Goal: Task Accomplishment & Management: Manage account settings

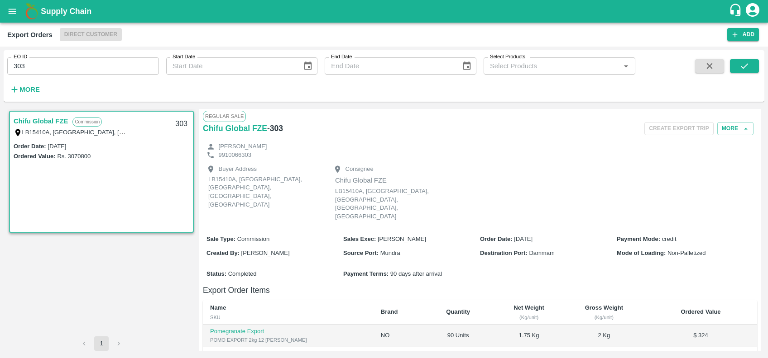
scroll to position [217, 0]
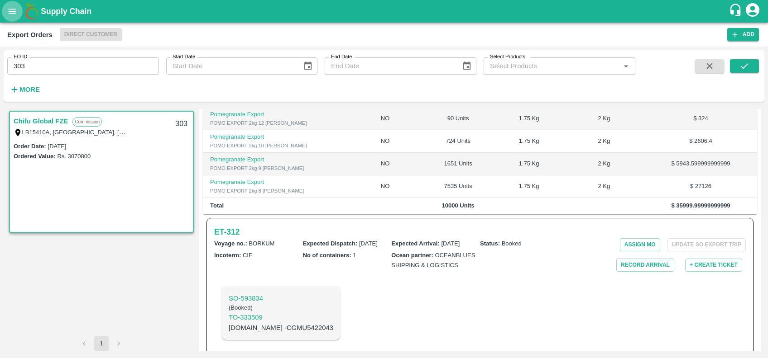
click at [12, 18] on button "open drawer" at bounding box center [12, 11] width 21 height 21
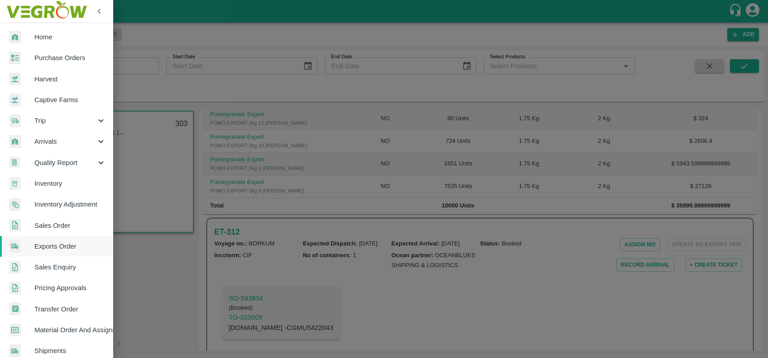
scroll to position [157, 0]
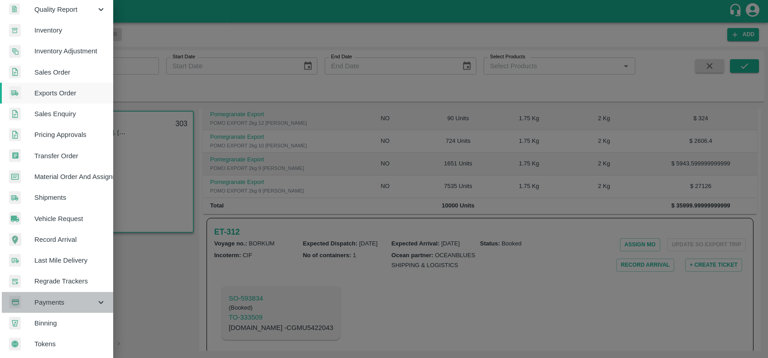
click at [67, 298] on span "Payments" at bounding box center [65, 303] width 62 height 10
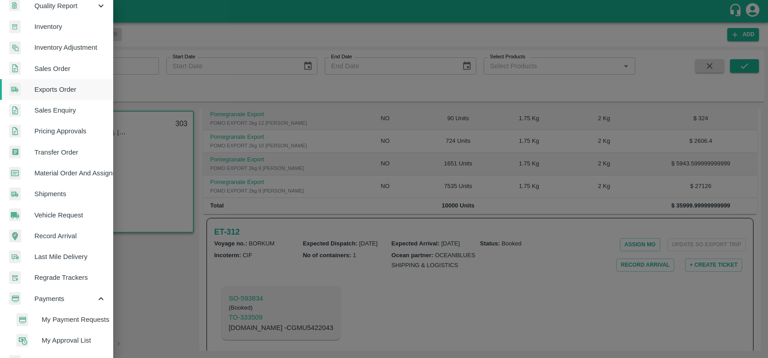
scroll to position [199, 0]
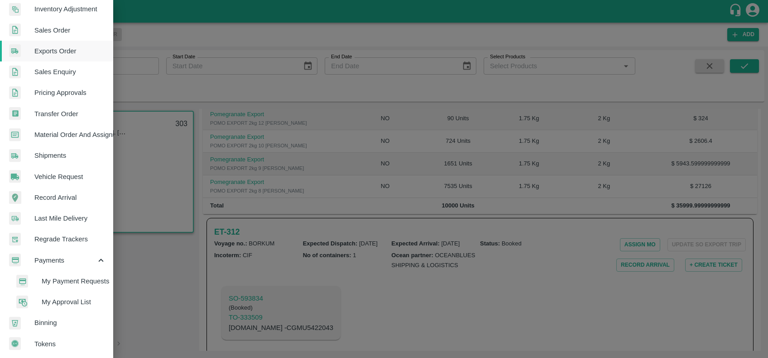
click at [65, 271] on li "My Payment Requests" at bounding box center [60, 281] width 106 height 21
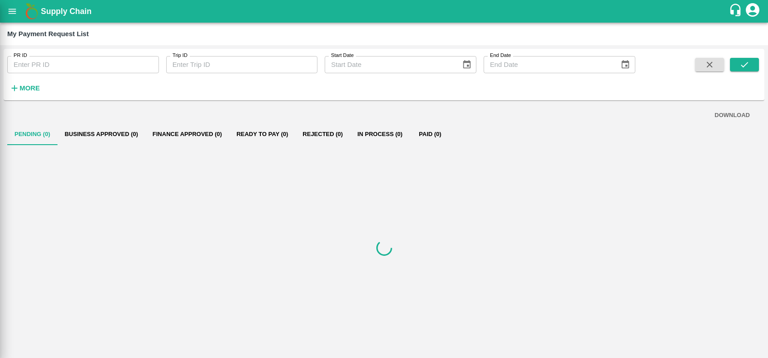
scroll to position [196, 0]
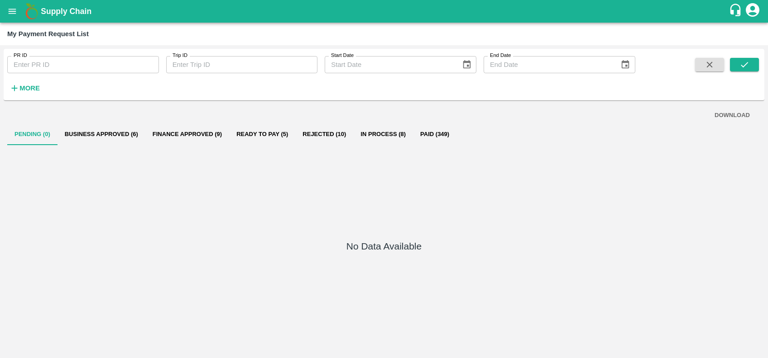
click at [20, 91] on strong "More" at bounding box center [29, 88] width 20 height 7
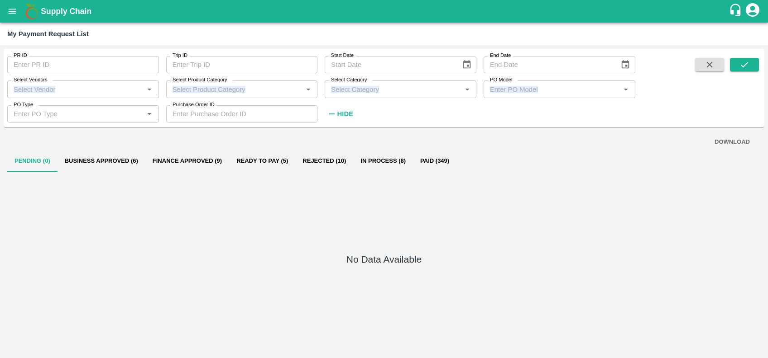
drag, startPoint x: 57, startPoint y: 100, endPoint x: 51, endPoint y: 91, distance: 10.4
click at [51, 91] on div "PR ID PR ID Trip ID Trip ID Start Date Start Date End Date End Date Select Vend…" at bounding box center [317, 86] width 635 height 74
click at [51, 91] on input "Select Vendors" at bounding box center [75, 89] width 131 height 12
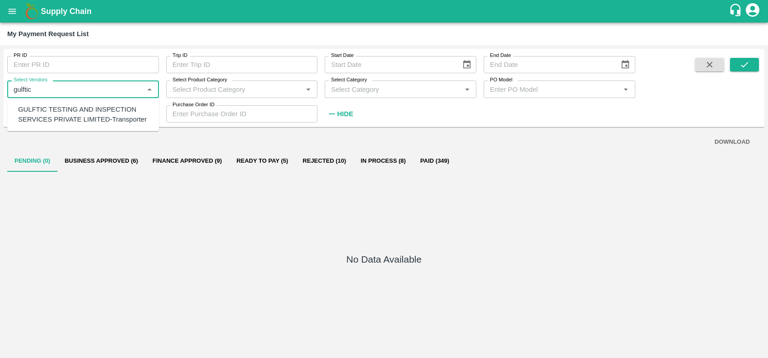
click at [65, 108] on div "GULFTIC TESTING AND INSPECTION SERVICES PRIVATE LIMITED-Transporter" at bounding box center [85, 115] width 134 height 20
type input "GULFTIC TESTING AND INSPECTION SERVICES PRIVATE LIMITED-Transporter"
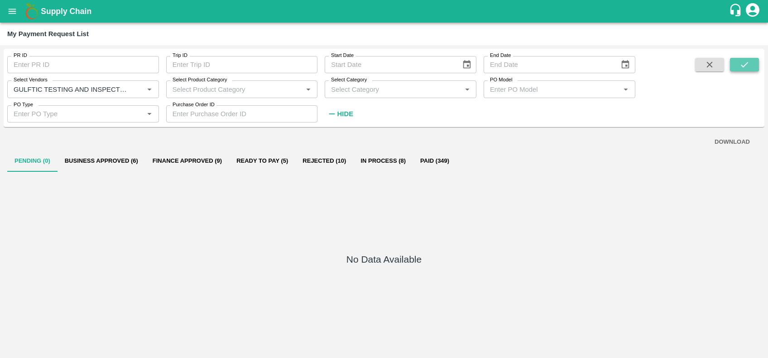
click at [753, 66] on button "submit" at bounding box center [744, 65] width 29 height 14
click at [431, 162] on button "Paid (3)" at bounding box center [430, 161] width 41 height 22
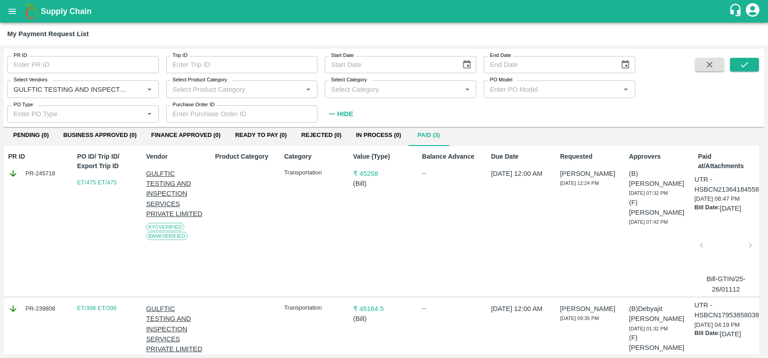
scroll to position [26, 1]
click at [721, 246] on div at bounding box center [725, 248] width 41 height 48
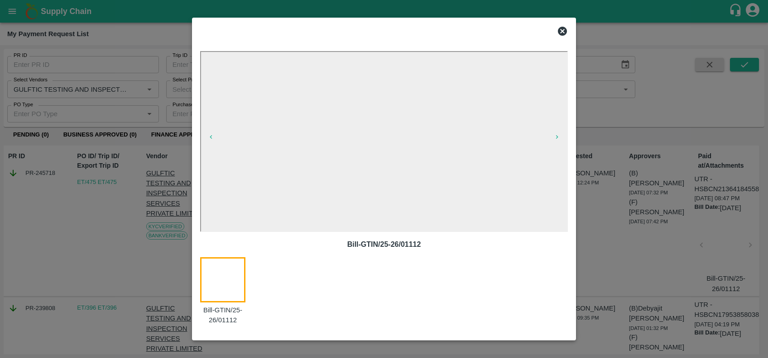
click at [561, 29] on icon at bounding box center [562, 31] width 9 height 9
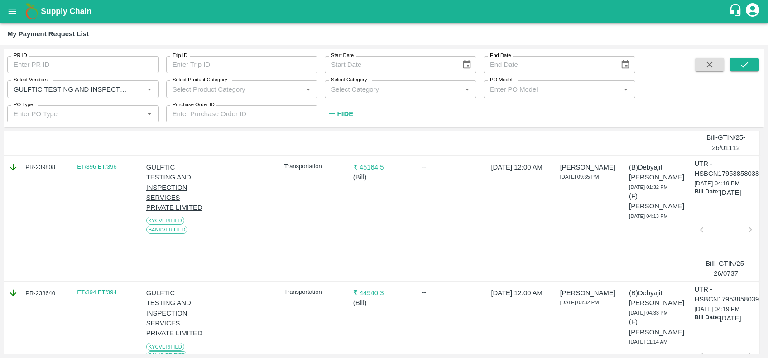
scroll to position [174, 1]
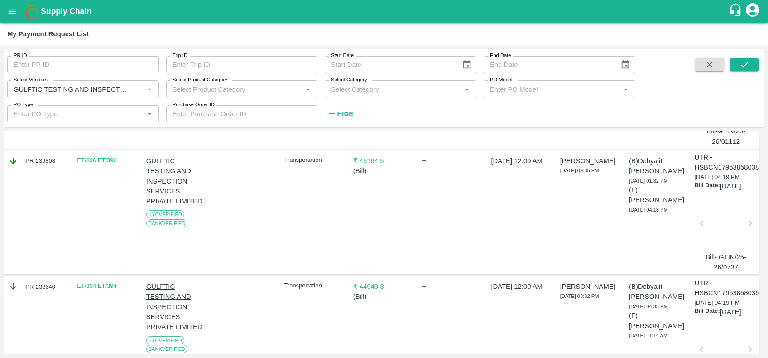
click at [709, 233] on div at bounding box center [725, 226] width 41 height 48
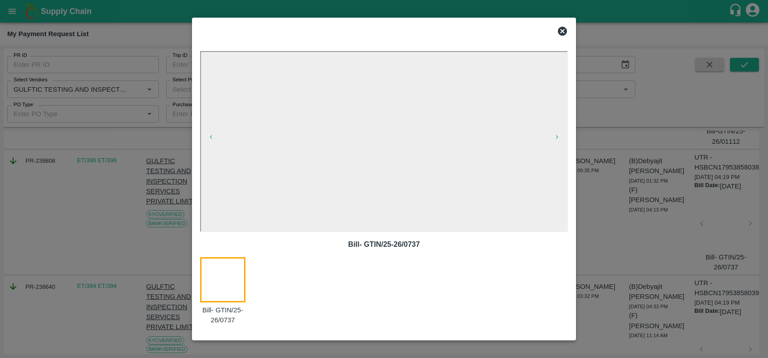
click at [563, 31] on icon at bounding box center [562, 31] width 11 height 11
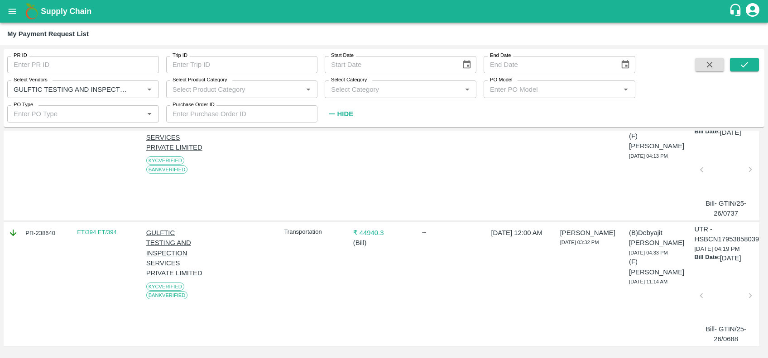
scroll to position [228, 1]
click at [715, 294] on div at bounding box center [725, 299] width 41 height 48
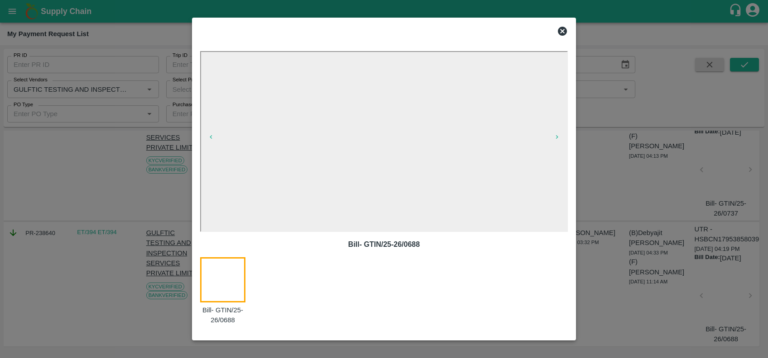
click at [561, 30] on icon at bounding box center [562, 31] width 11 height 11
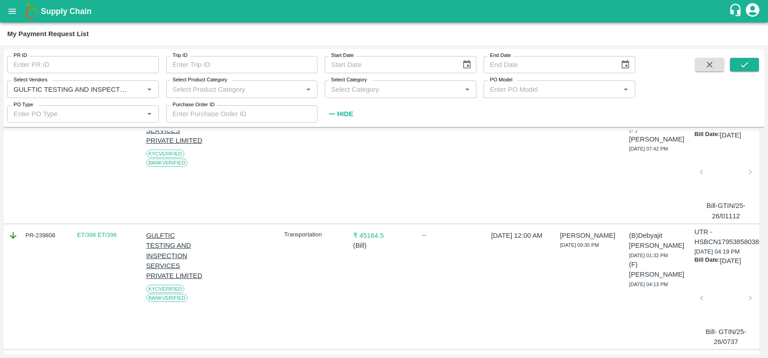
scroll to position [209, 1]
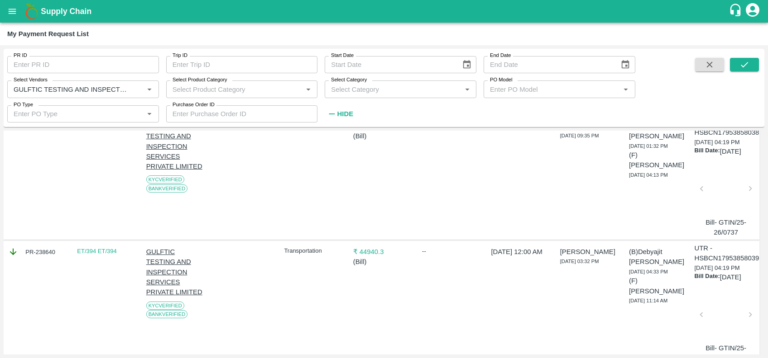
click at [713, 294] on div at bounding box center [725, 318] width 41 height 48
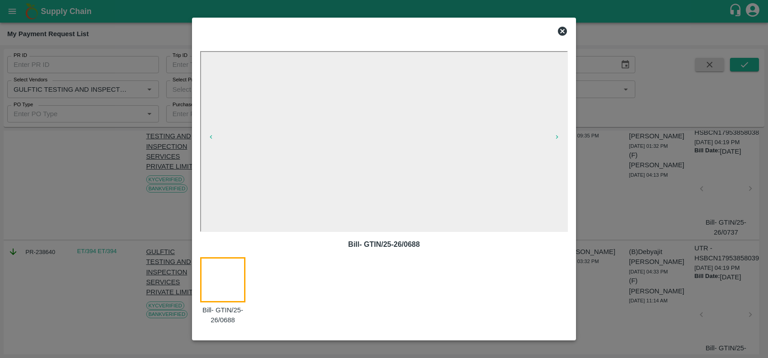
click at [565, 32] on icon at bounding box center [562, 31] width 9 height 9
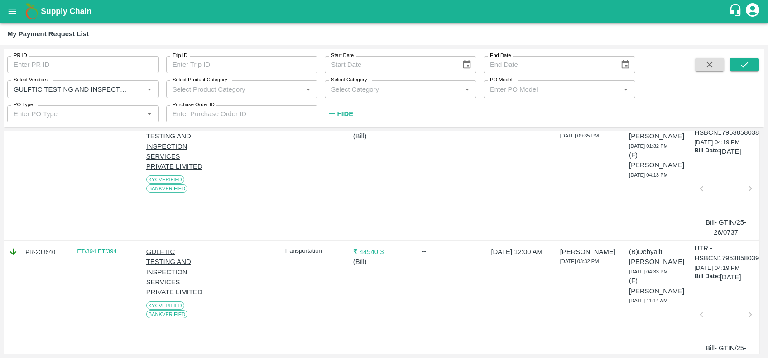
scroll to position [232, 1]
